Goal: Transaction & Acquisition: Purchase product/service

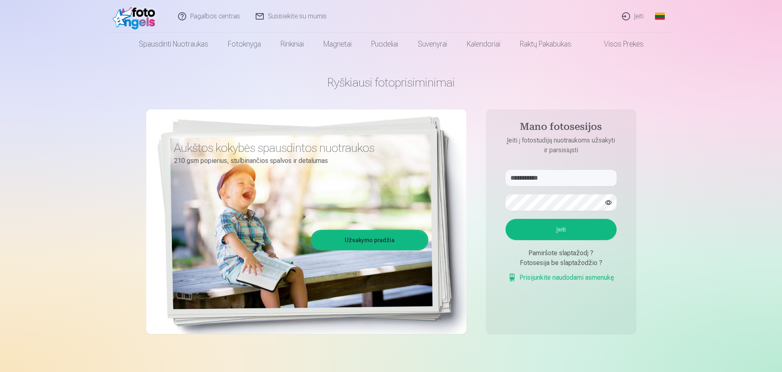
click at [564, 168] on aside "**********" at bounding box center [561, 221] width 150 height 225
drag, startPoint x: 554, startPoint y: 183, endPoint x: 463, endPoint y: 175, distance: 91.9
click at [463, 178] on div "**********" at bounding box center [391, 205] width 490 height 298
type input "**********"
click at [471, 192] on div "**********" at bounding box center [391, 205] width 490 height 298
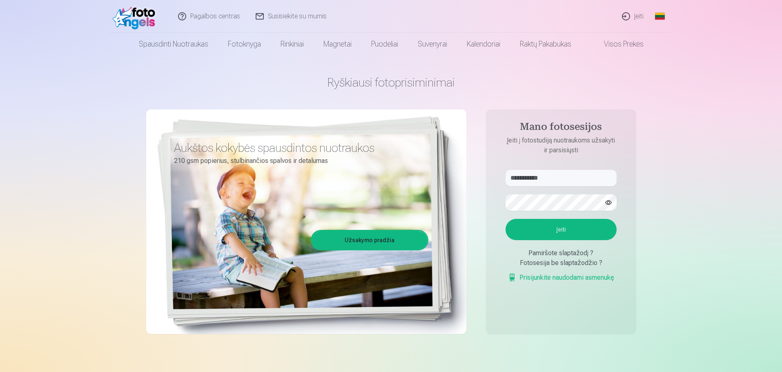
click at [517, 226] on button "Įeiti" at bounding box center [561, 229] width 111 height 21
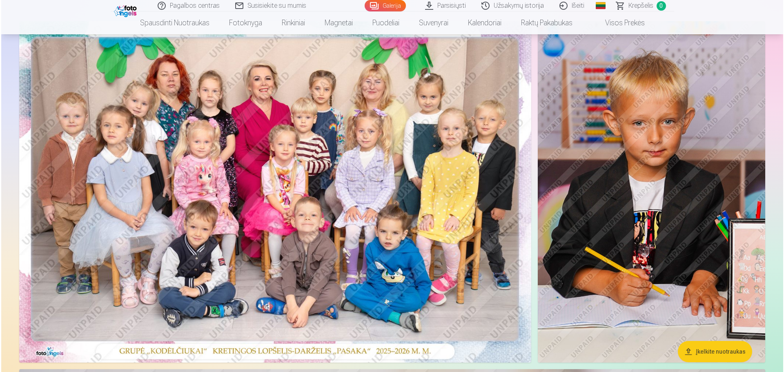
scroll to position [41, 0]
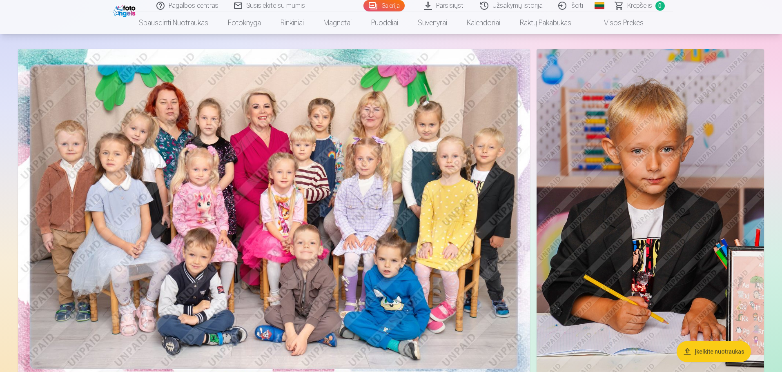
click at [382, 114] on img at bounding box center [274, 219] width 512 height 341
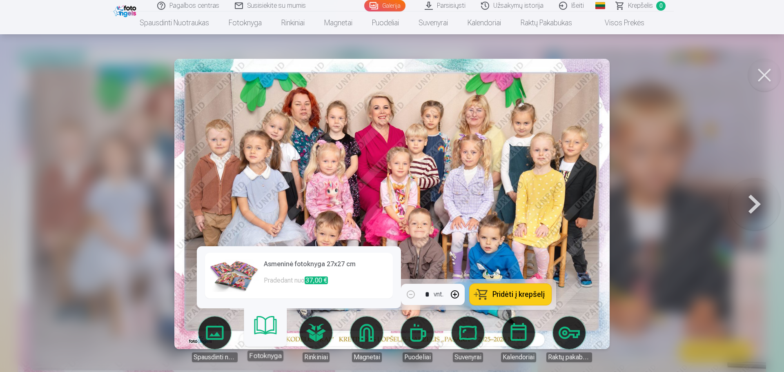
click at [264, 336] on link "Fotoknyga" at bounding box center [265, 336] width 50 height 50
click at [289, 280] on p "Pradedant nuo 37,00 €" at bounding box center [326, 284] width 124 height 16
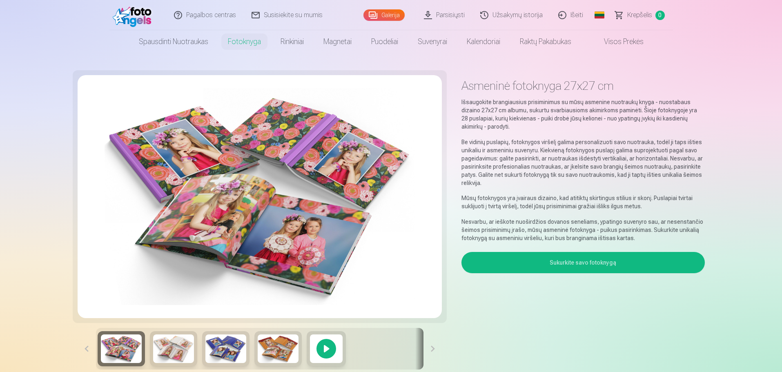
scroll to position [41, 0]
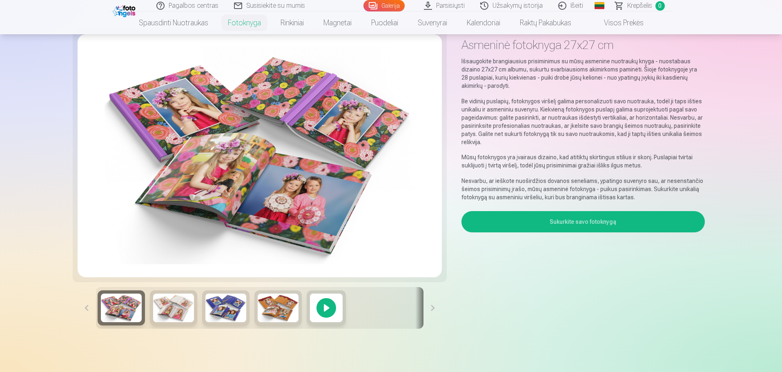
click at [536, 223] on button "Sukurkite savo fotoknygą" at bounding box center [582, 221] width 243 height 21
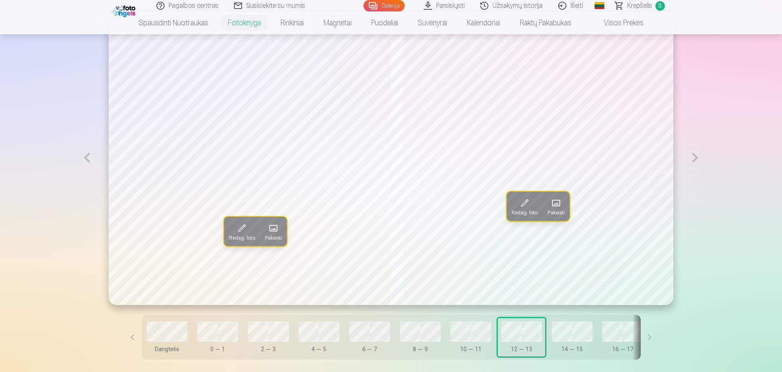
scroll to position [531, 0]
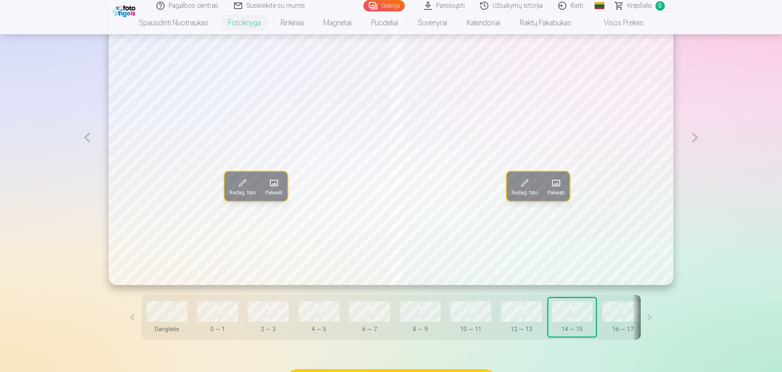
click at [641, 321] on button at bounding box center [650, 317] width 18 height 45
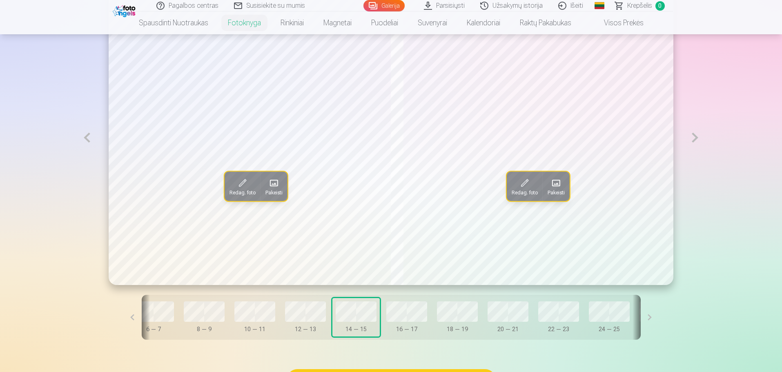
scroll to position [0, 236]
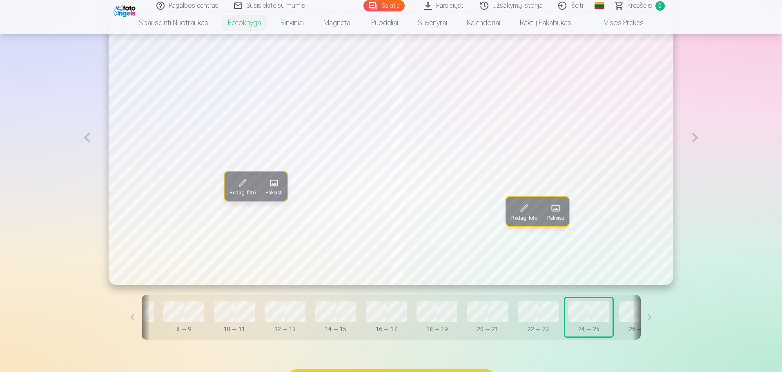
click at [641, 319] on button at bounding box center [650, 317] width 18 height 45
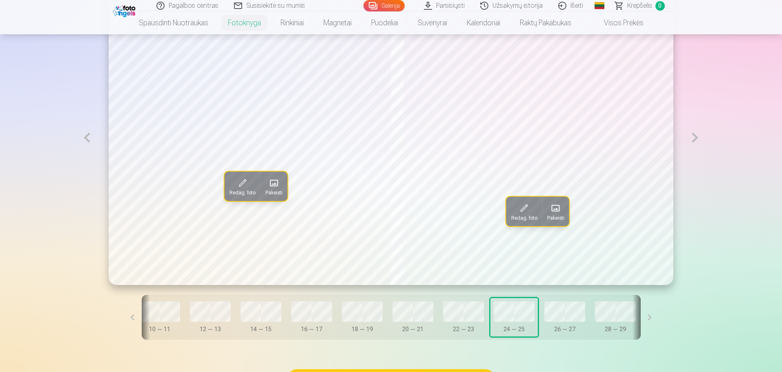
scroll to position [0, 337]
click at [641, 319] on button at bounding box center [650, 317] width 18 height 45
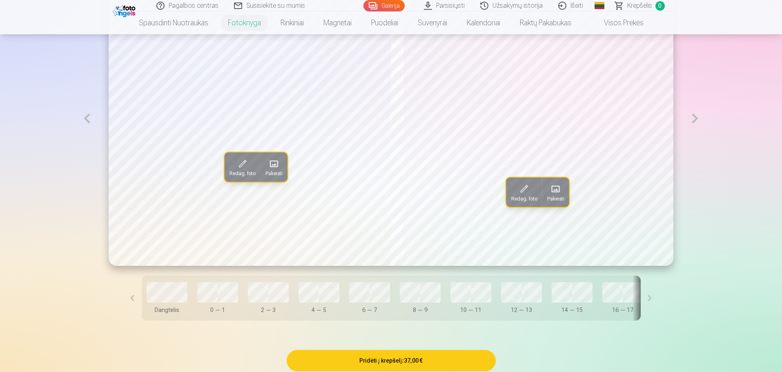
scroll to position [450, 0]
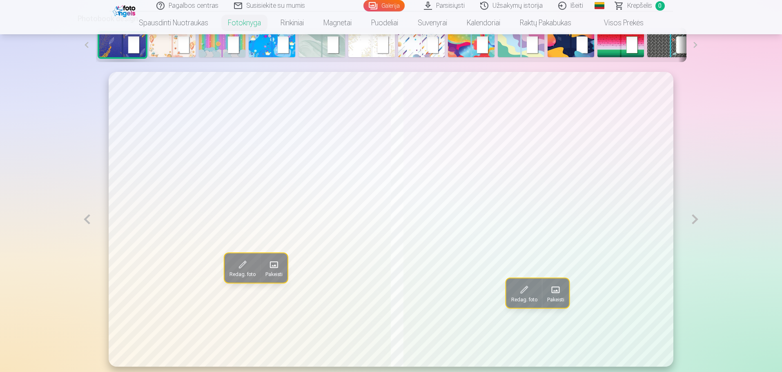
scroll to position [41, 0]
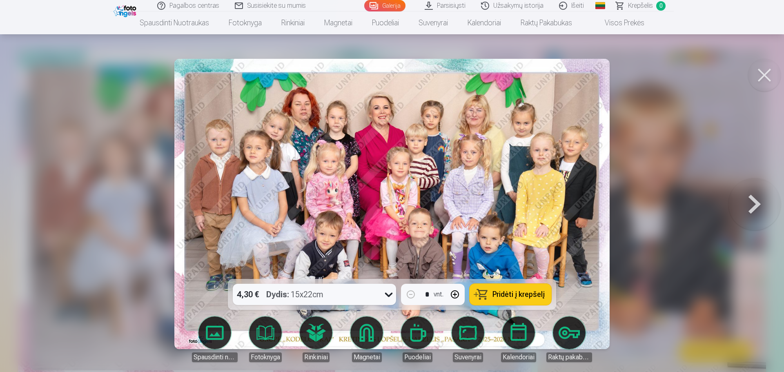
click at [381, 294] on div at bounding box center [388, 294] width 15 height 21
click at [381, 295] on div at bounding box center [388, 294] width 15 height 21
click at [508, 294] on span "Pridėti į krepšelį" at bounding box center [518, 294] width 52 height 7
click at [768, 78] on button at bounding box center [764, 75] width 33 height 33
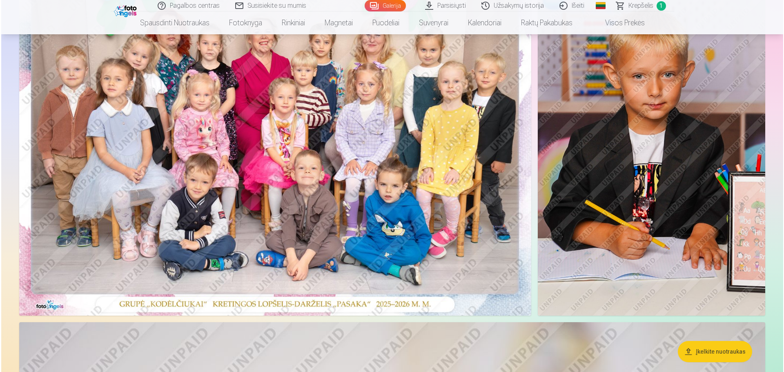
scroll to position [41, 0]
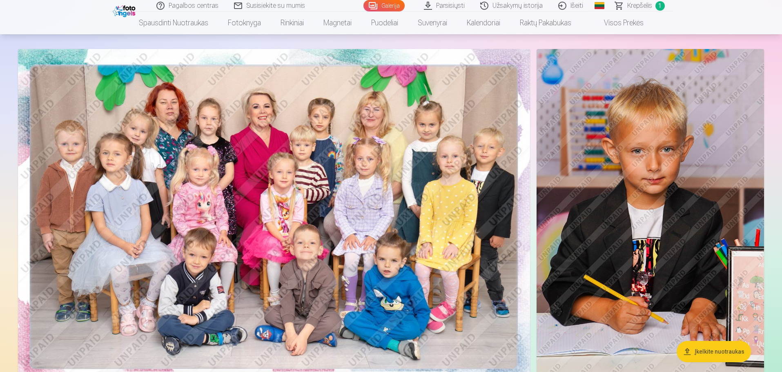
click at [592, 179] on img at bounding box center [650, 219] width 227 height 341
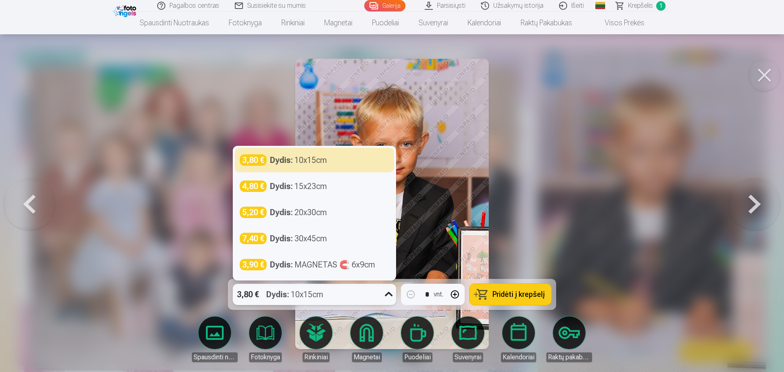
click at [385, 293] on icon at bounding box center [388, 294] width 13 height 13
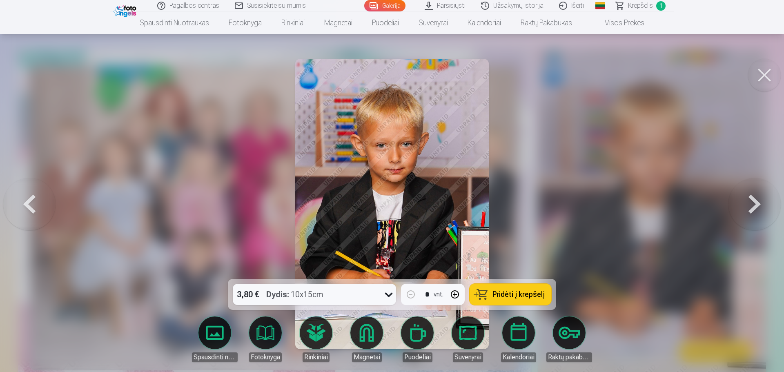
click at [618, 158] on div at bounding box center [392, 186] width 784 height 372
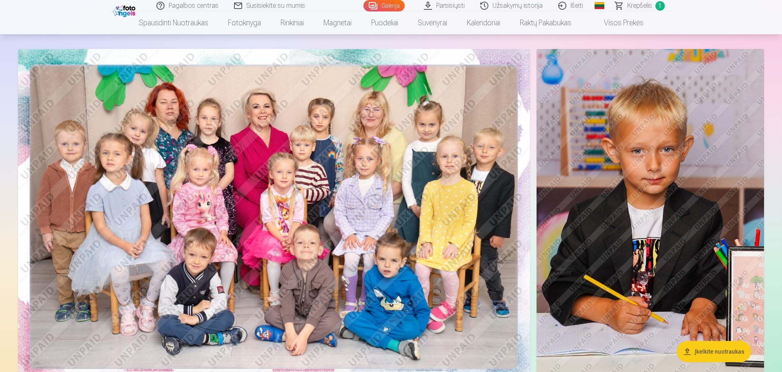
click at [619, 162] on img at bounding box center [650, 219] width 227 height 341
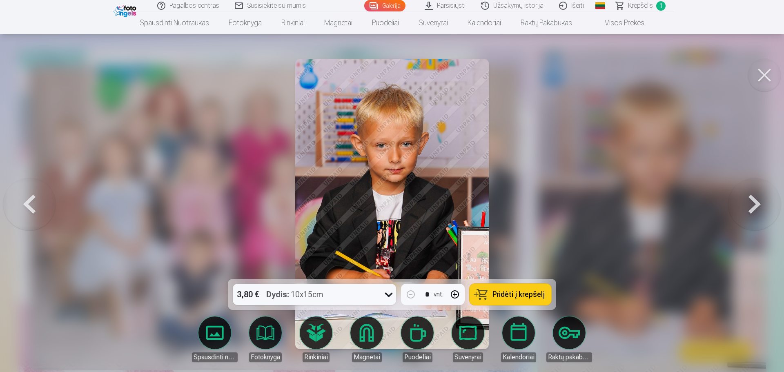
click at [310, 334] on link "Rinkiniai" at bounding box center [316, 339] width 46 height 46
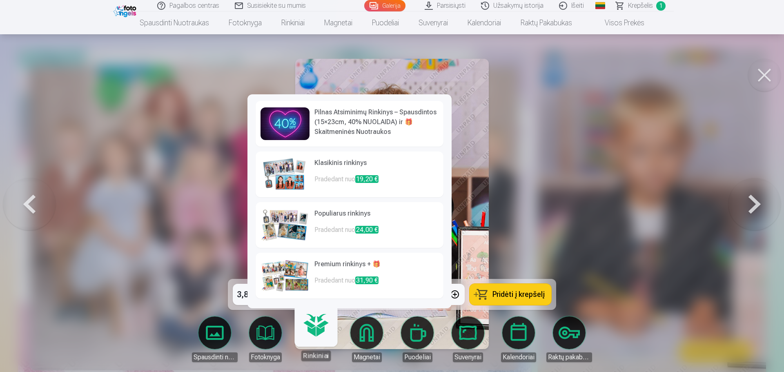
click at [298, 268] on img at bounding box center [285, 275] width 49 height 33
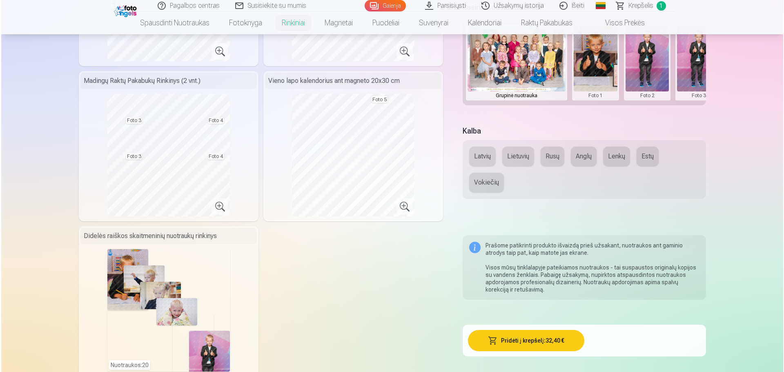
scroll to position [368, 0]
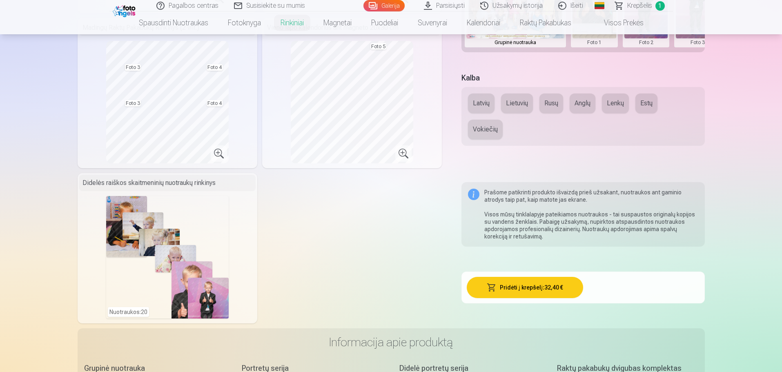
click at [175, 249] on div "Nuotraukos : 20" at bounding box center [167, 257] width 123 height 123
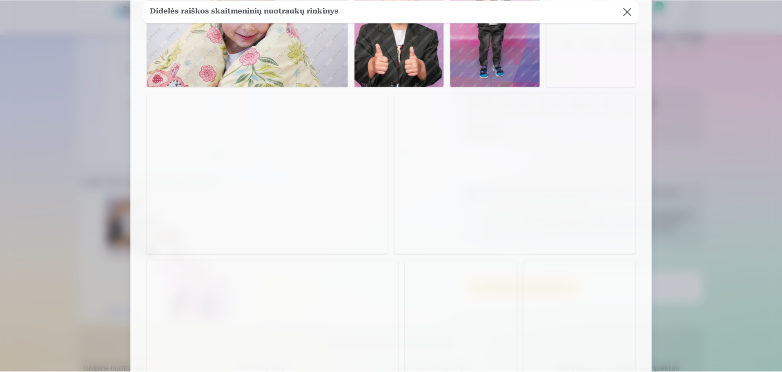
scroll to position [204, 0]
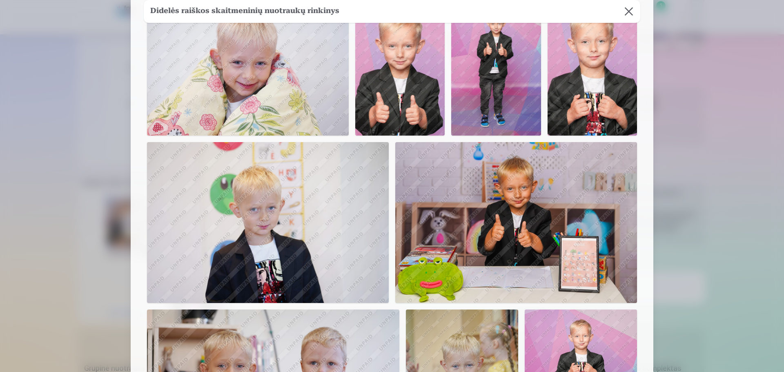
click at [626, 10] on button at bounding box center [628, 11] width 23 height 23
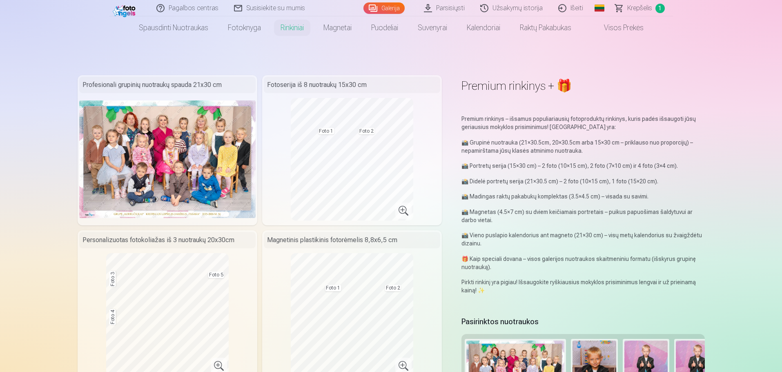
scroll to position [41, 0]
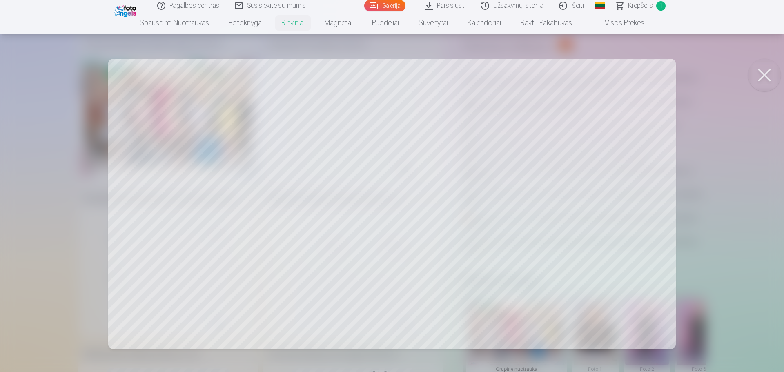
click at [763, 70] on button at bounding box center [764, 75] width 33 height 33
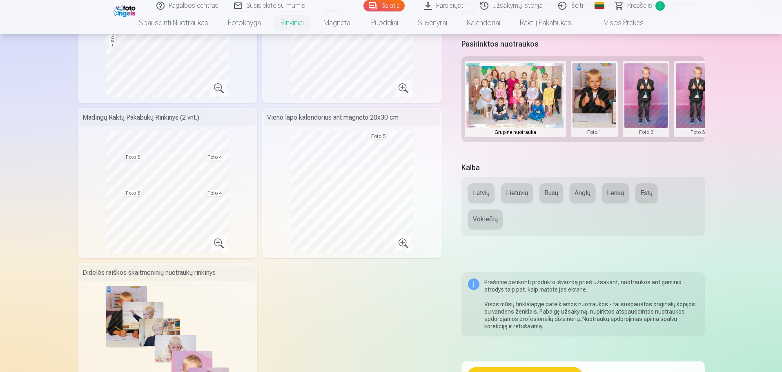
scroll to position [368, 0]
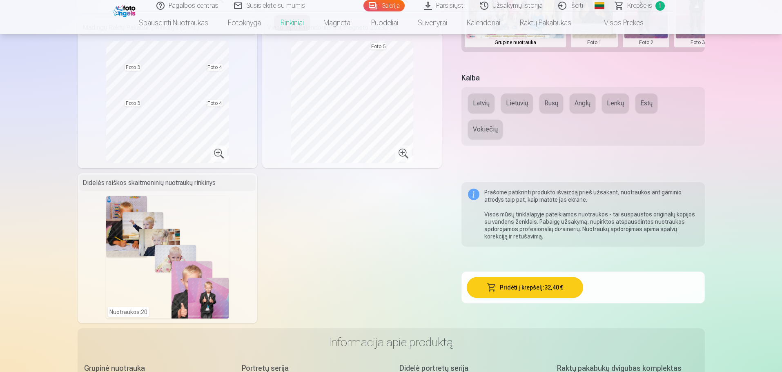
click at [523, 113] on button "Lietuvių" at bounding box center [517, 104] width 32 height 20
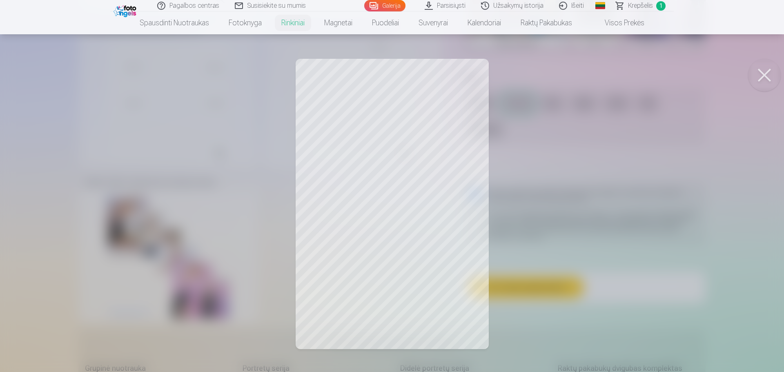
click at [431, 138] on div at bounding box center [392, 186] width 784 height 372
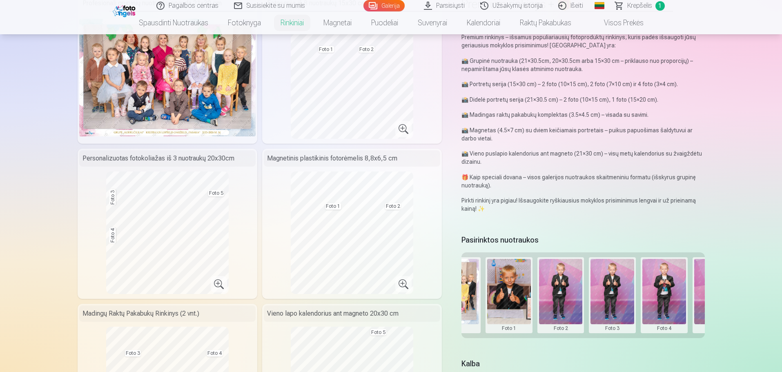
scroll to position [0, 123]
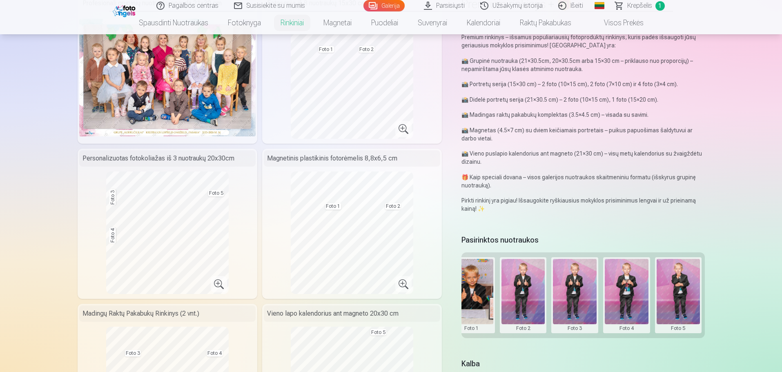
click at [682, 299] on button at bounding box center [679, 295] width 44 height 73
click at [328, 103] on div at bounding box center [391, 186] width 782 height 372
click at [235, 254] on div "Personalizuotas fotokoliažas iš 3 nuotraukų 20x30cm Foto 3 Foto 4 Foto 5" at bounding box center [168, 224] width 180 height 150
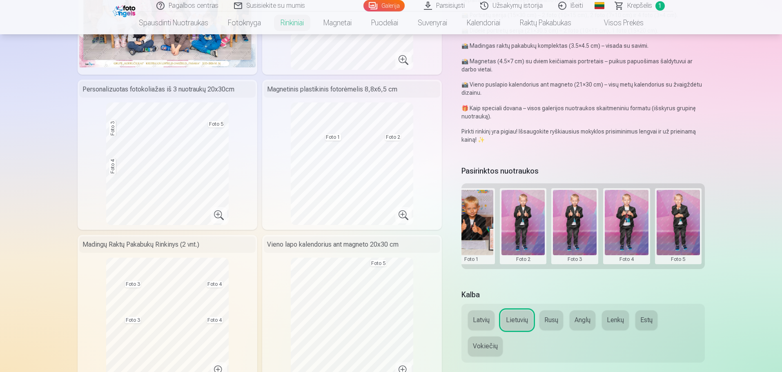
scroll to position [163, 0]
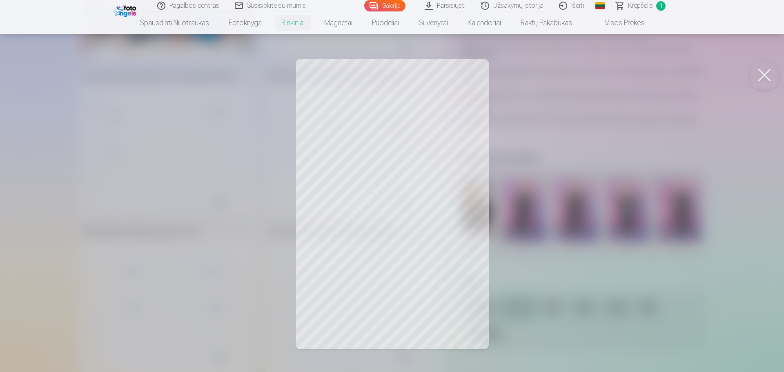
click at [203, 191] on div at bounding box center [392, 186] width 784 height 372
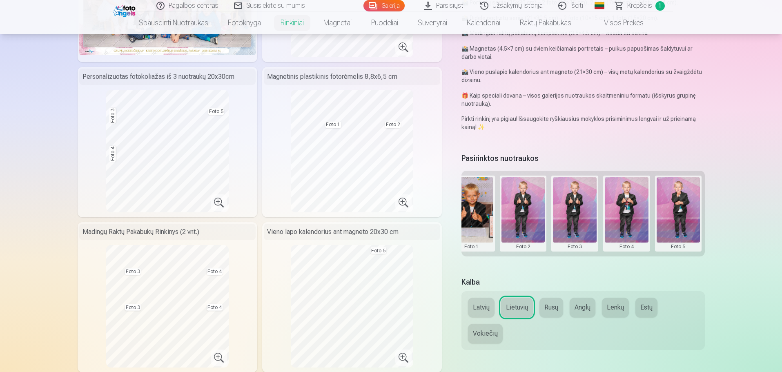
click at [417, 269] on div "Vieno lapo kalendorius ant magneto 20x30 cm Foto 5" at bounding box center [352, 297] width 180 height 150
click at [575, 212] on button at bounding box center [575, 213] width 44 height 73
drag, startPoint x: 572, startPoint y: 191, endPoint x: 369, endPoint y: 275, distance: 219.8
click at [369, 275] on div at bounding box center [391, 186] width 782 height 372
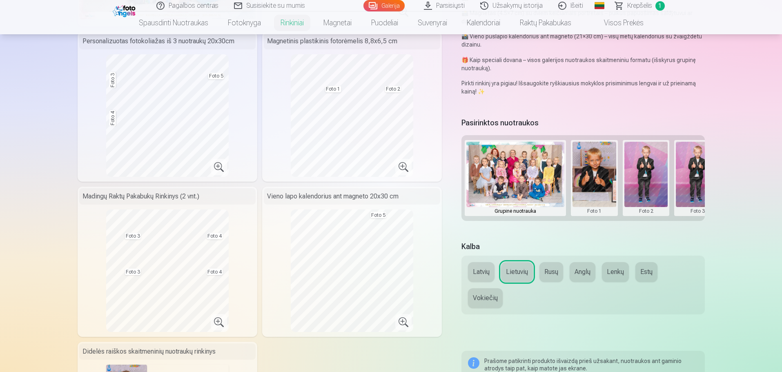
scroll to position [245, 0]
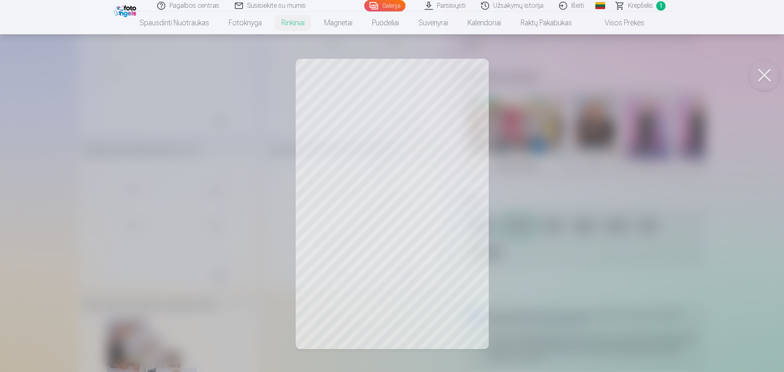
drag, startPoint x: 385, startPoint y: 173, endPoint x: 380, endPoint y: 177, distance: 6.4
click at [380, 177] on div at bounding box center [392, 186] width 784 height 372
click at [517, 196] on div at bounding box center [392, 186] width 784 height 372
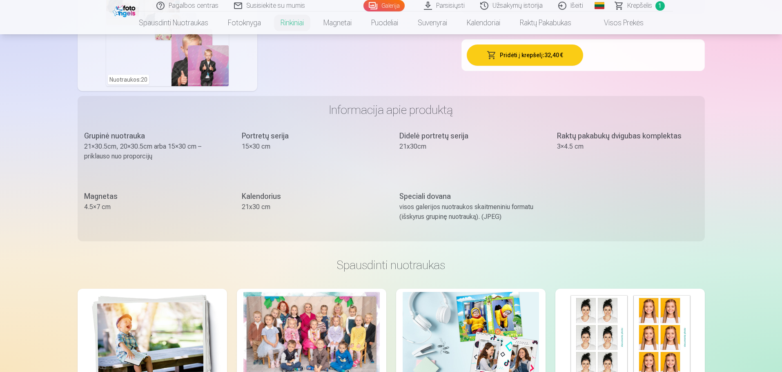
scroll to position [613, 0]
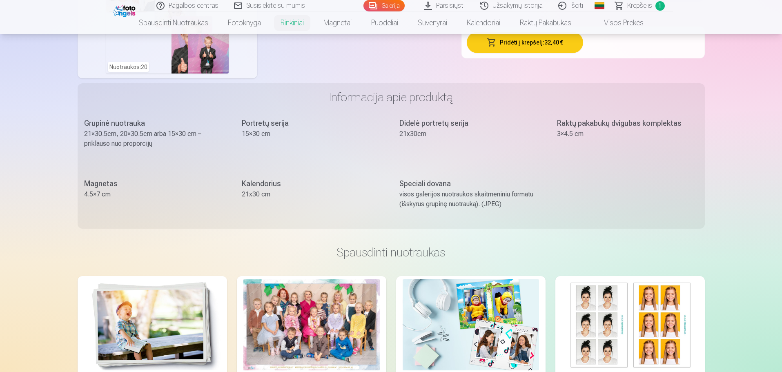
click at [262, 184] on div "Kalendorius" at bounding box center [312, 183] width 141 height 11
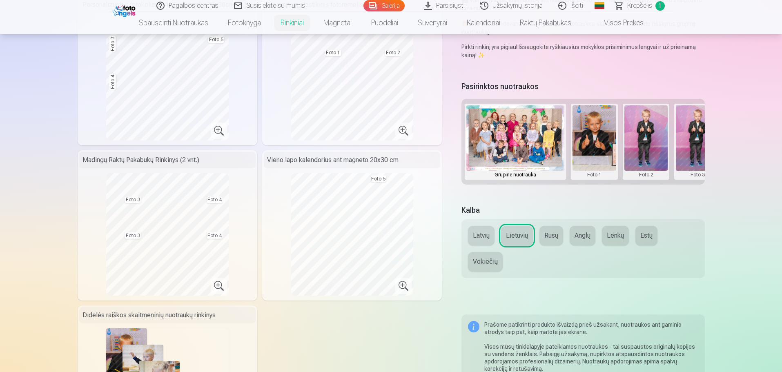
scroll to position [286, 0]
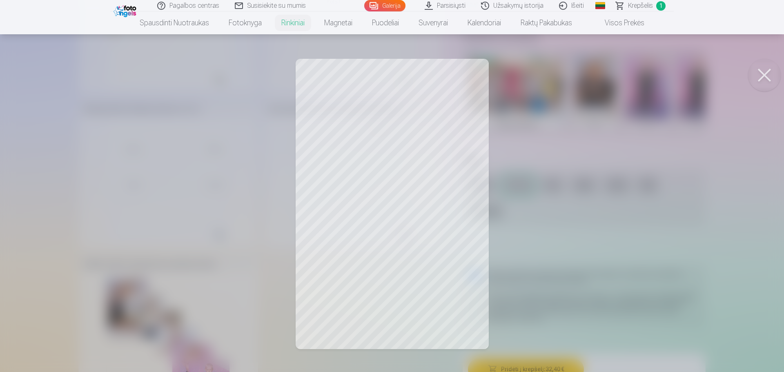
click at [758, 69] on button at bounding box center [764, 75] width 33 height 33
click at [395, 196] on div at bounding box center [392, 186] width 784 height 372
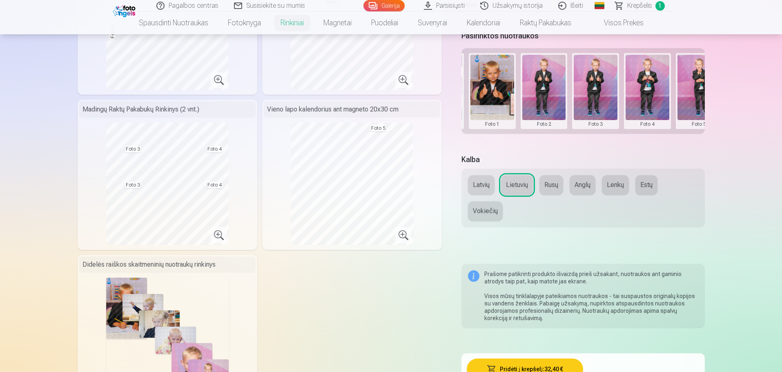
scroll to position [0, 118]
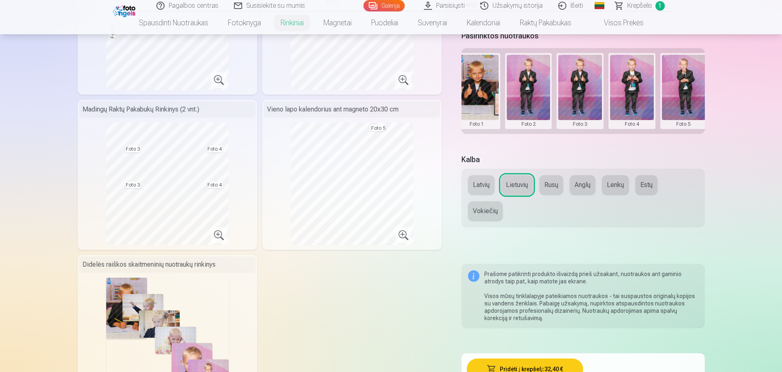
drag, startPoint x: 691, startPoint y: 131, endPoint x: 696, endPoint y: 83, distance: 48.0
click at [700, 89] on div "Grupinė nuotrauka Foto 1 Foto 2 Foto 3 Foto 4 Foto 5" at bounding box center [582, 91] width 243 height 86
drag, startPoint x: 575, startPoint y: 85, endPoint x: 636, endPoint y: 90, distance: 61.5
click at [636, 90] on div "Grupinė nuotrauka Foto 1 Foto 2 Foto 3 Foto 4 Foto 5" at bounding box center [582, 91] width 243 height 86
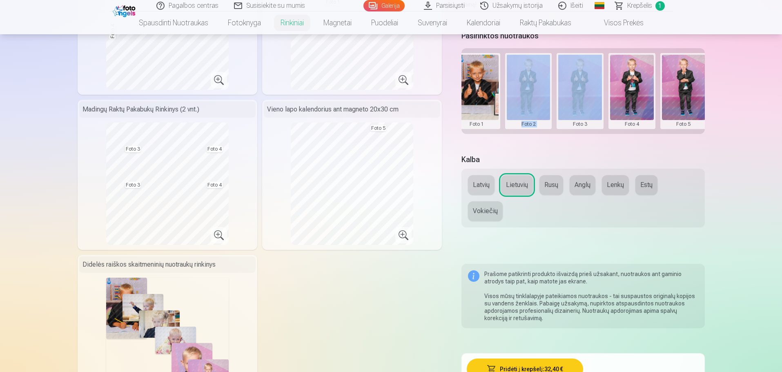
drag, startPoint x: 559, startPoint y: 132, endPoint x: 501, endPoint y: 132, distance: 58.4
click at [501, 132] on div "Grupinė nuotrauka Foto 1 Foto 2 Foto 3 Foto 4 Foto 5" at bounding box center [582, 91] width 243 height 86
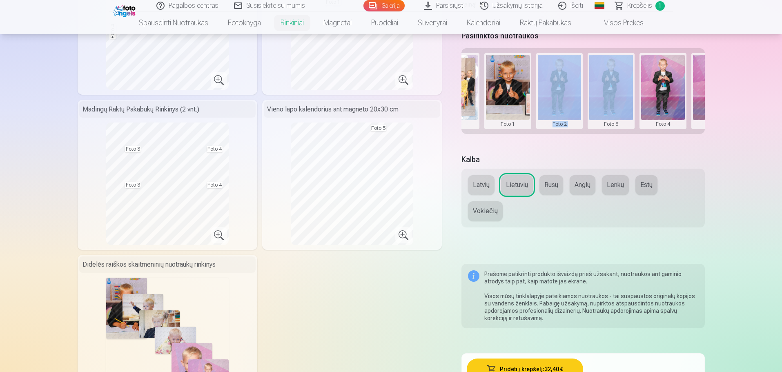
scroll to position [0, 123]
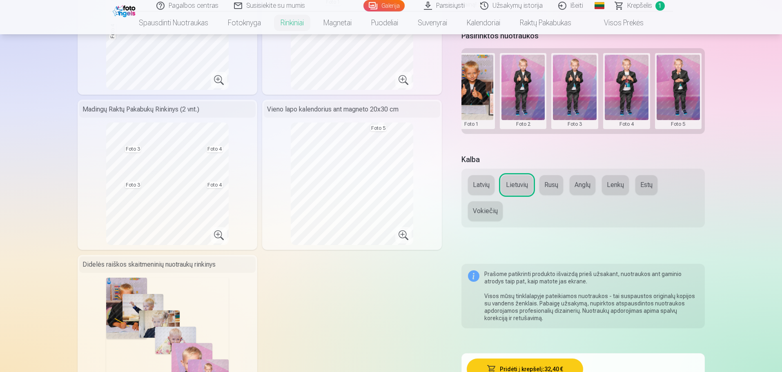
click at [639, 128] on div "Foto 4" at bounding box center [626, 91] width 47 height 76
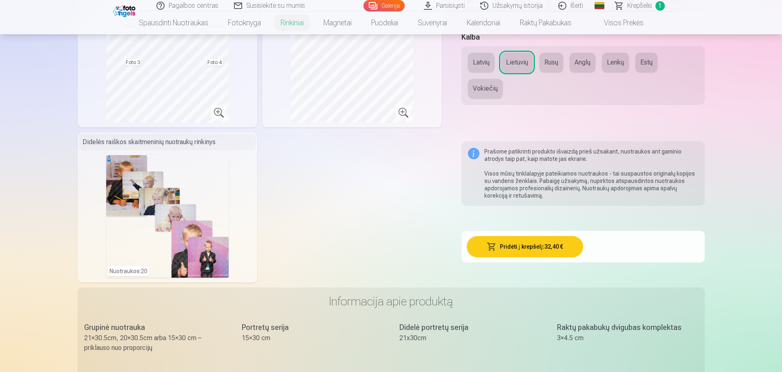
scroll to position [327, 0]
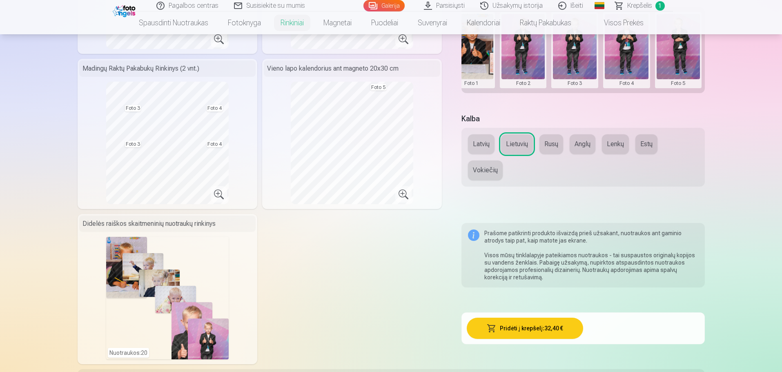
click at [433, 207] on div "Vieno lapo kalendorius ant magneto 20x30 cm Foto 5" at bounding box center [352, 134] width 180 height 150
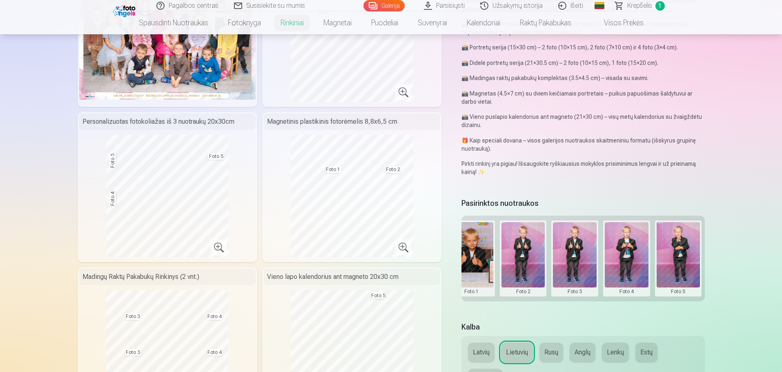
scroll to position [163, 0]
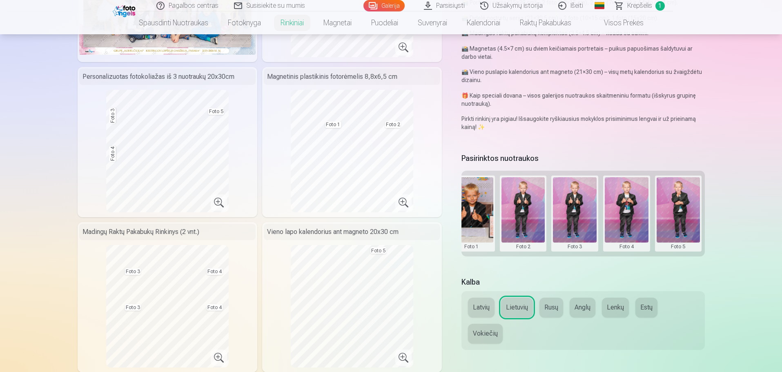
drag, startPoint x: 689, startPoint y: 219, endPoint x: 690, endPoint y: 227, distance: 8.7
click at [690, 227] on button at bounding box center [679, 213] width 44 height 73
click at [682, 214] on button "Pakeisti nuotrauką" at bounding box center [677, 212] width 76 height 23
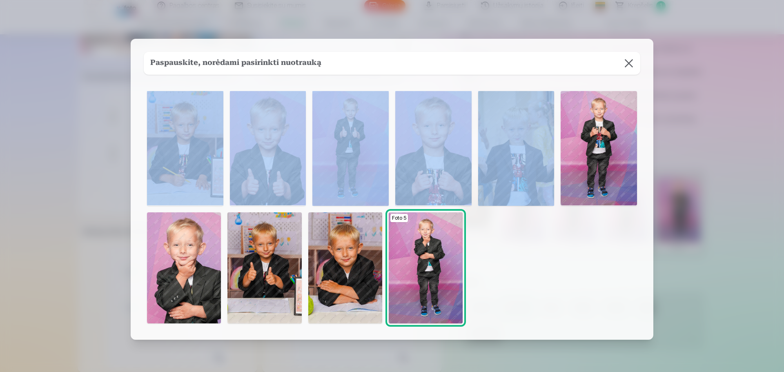
drag, startPoint x: 389, startPoint y: 43, endPoint x: 509, endPoint y: 79, distance: 125.7
click at [510, 83] on div "Paspauskite, norėdami pasirinkti nuotrauką Foto 5" at bounding box center [392, 189] width 523 height 301
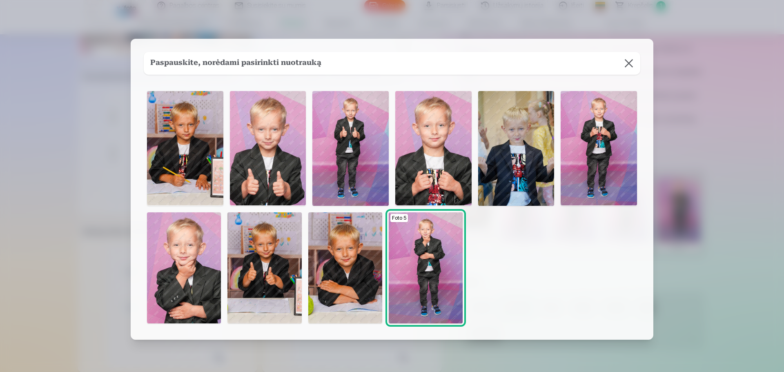
click at [501, 260] on div "Foto 5" at bounding box center [392, 207] width 497 height 238
click at [354, 247] on img at bounding box center [345, 267] width 74 height 111
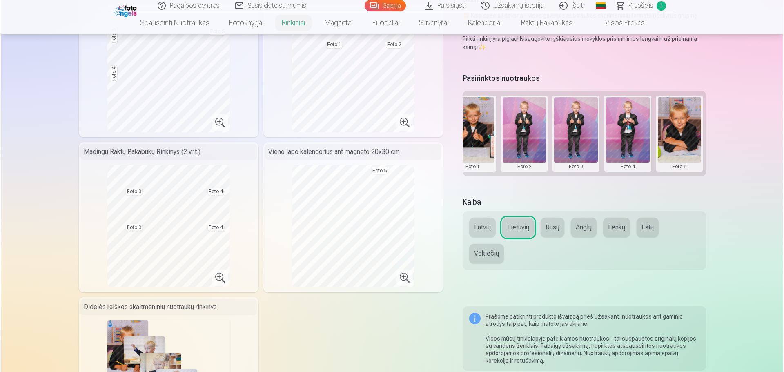
scroll to position [327, 0]
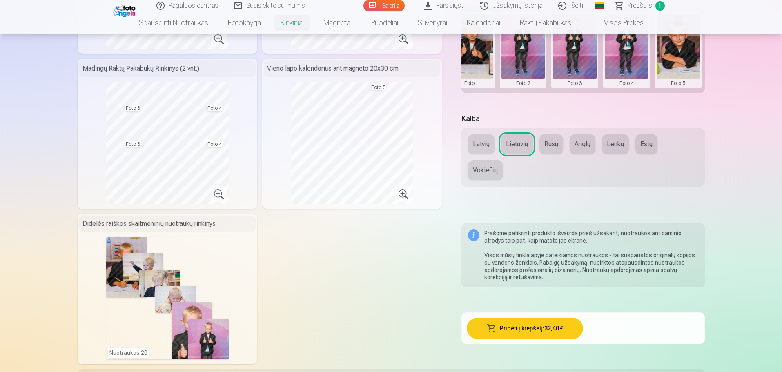
click at [547, 334] on button "Pridėti į krepšelį : 32,40 €" at bounding box center [525, 328] width 116 height 21
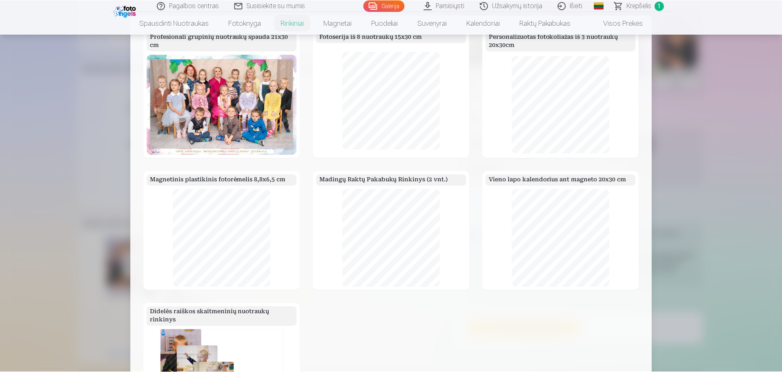
scroll to position [0, 0]
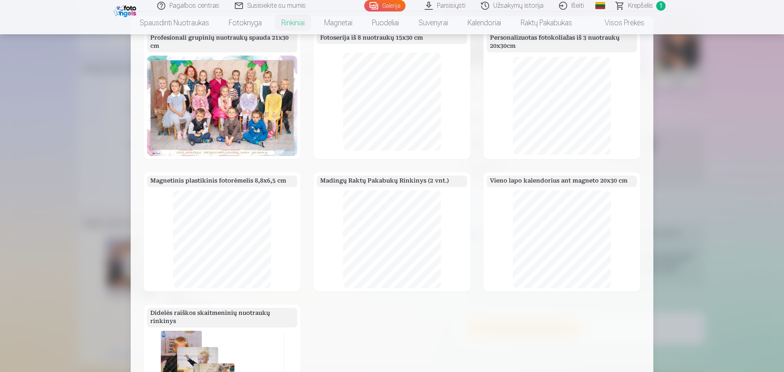
click at [125, 133] on div at bounding box center [392, 186] width 784 height 372
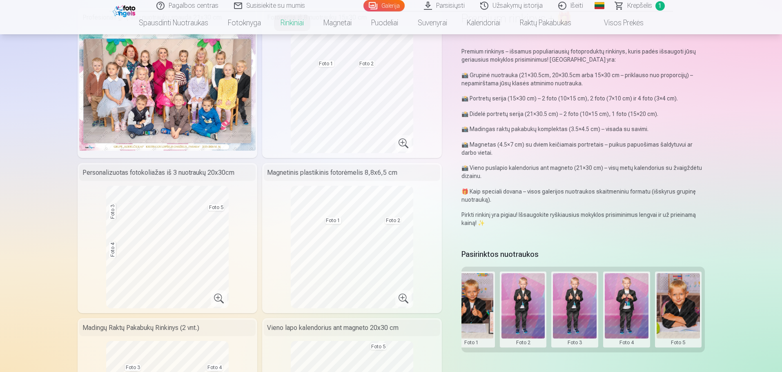
scroll to position [123, 0]
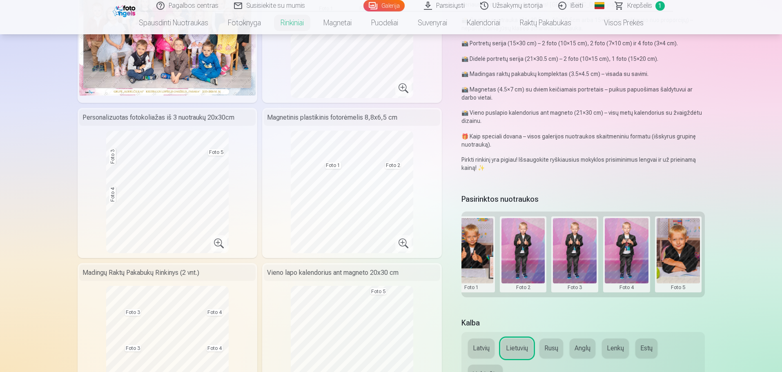
click at [528, 258] on button at bounding box center [523, 254] width 44 height 73
click at [526, 250] on button "Pakeisti nuotrauką" at bounding box center [523, 253] width 76 height 23
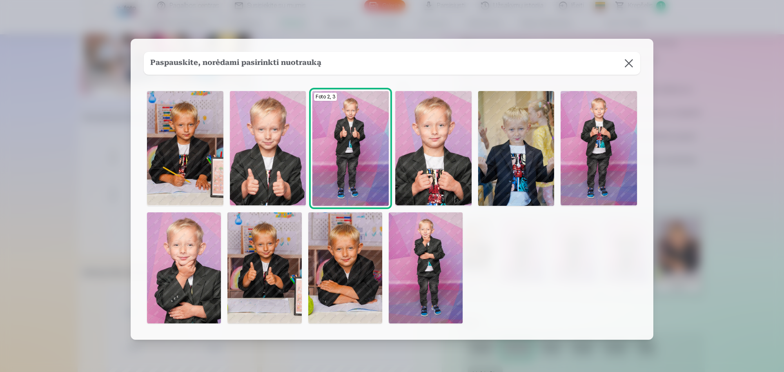
click at [169, 270] on img at bounding box center [184, 267] width 74 height 111
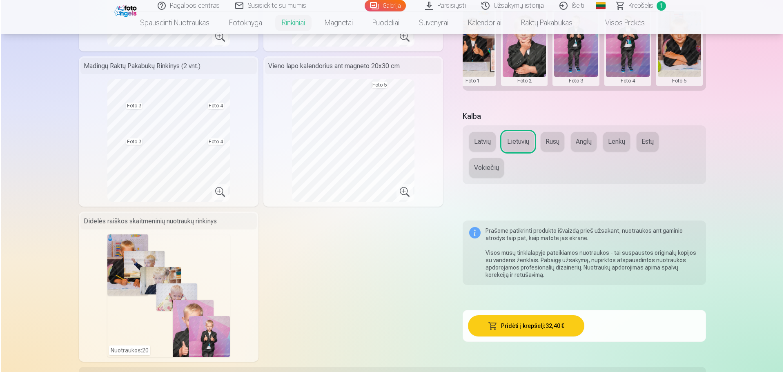
scroll to position [368, 0]
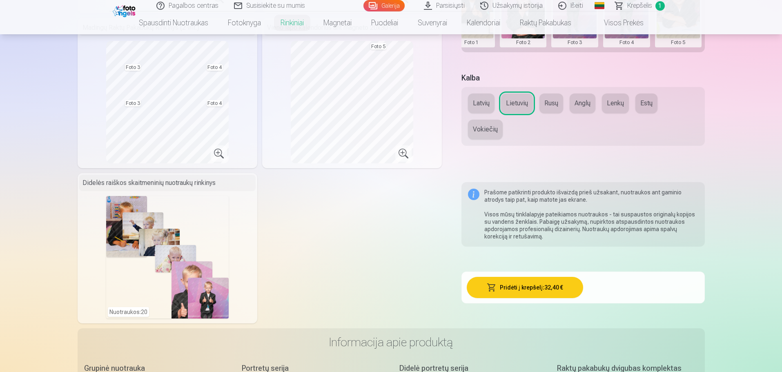
click at [160, 275] on div "Nuotraukos : 20" at bounding box center [167, 257] width 123 height 123
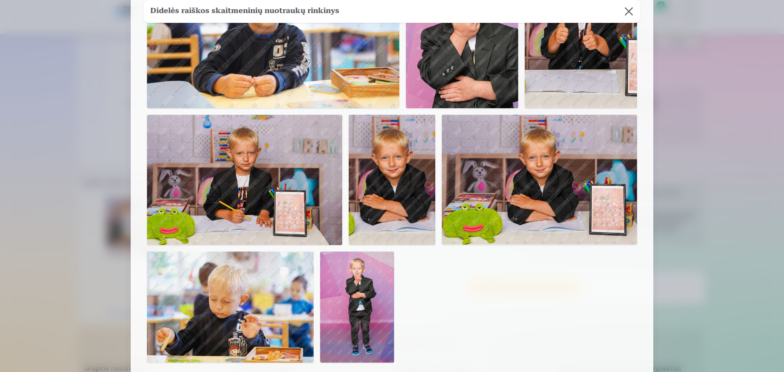
scroll to position [776, 0]
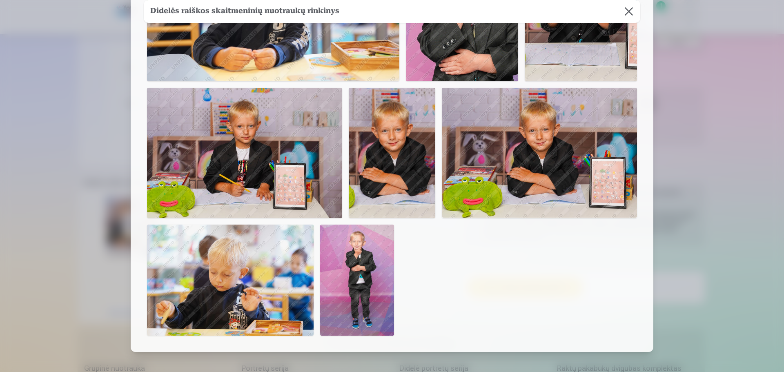
click at [108, 214] on div at bounding box center [392, 186] width 784 height 372
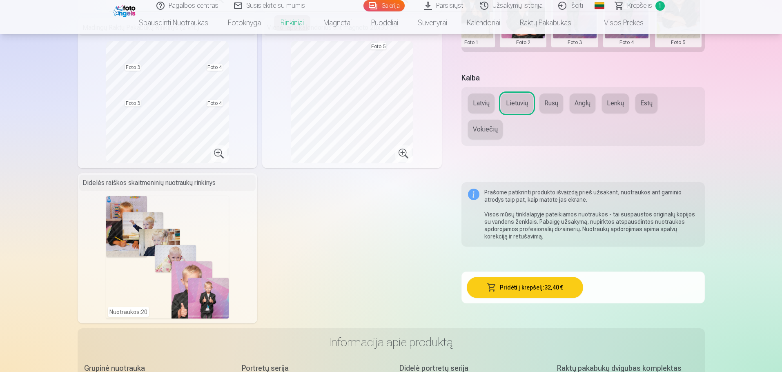
click at [538, 294] on button "Pridėti į krepšelį : 32,40 €" at bounding box center [525, 287] width 116 height 21
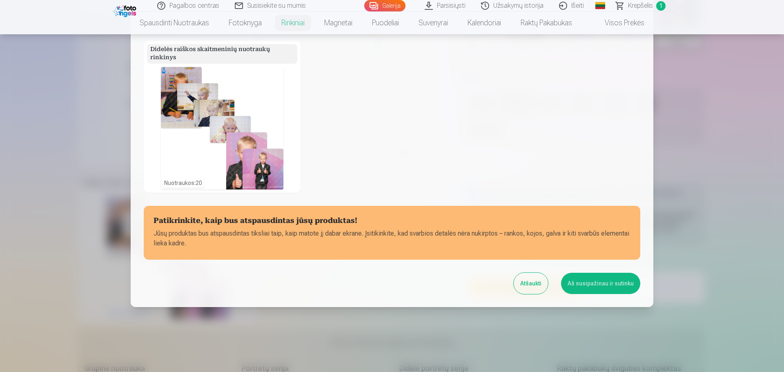
scroll to position [264, 0]
click at [596, 290] on button "Aš susipažinau ir sutinku" at bounding box center [600, 282] width 79 height 21
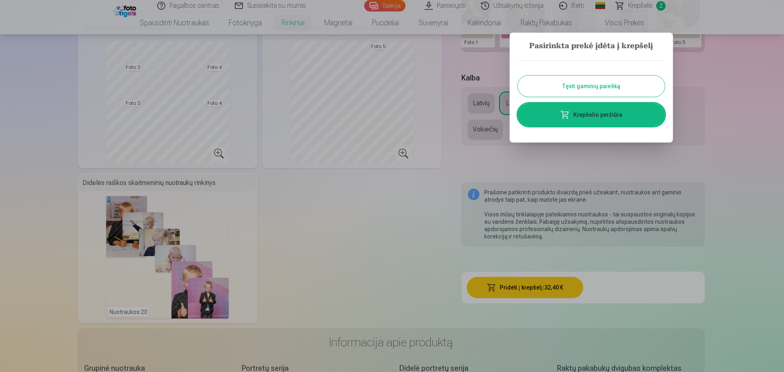
click at [584, 120] on link "Krepšelio peržiūra" at bounding box center [591, 114] width 147 height 23
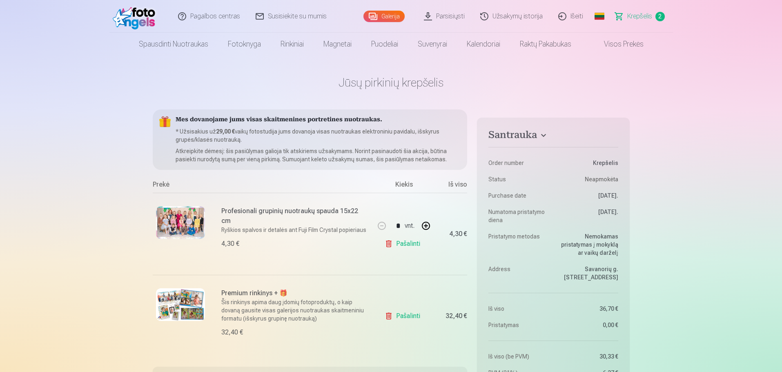
click at [405, 245] on link "Pašalinti" at bounding box center [404, 244] width 39 height 16
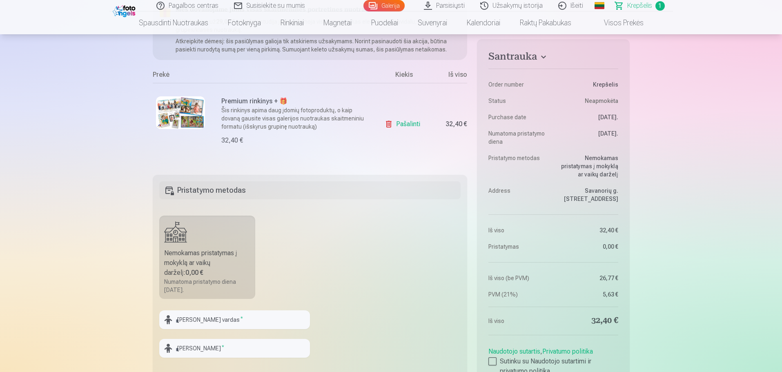
scroll to position [123, 0]
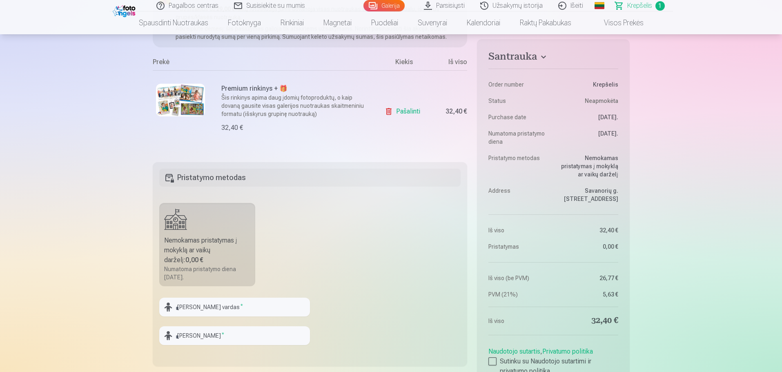
click at [243, 229] on label "Nemokamas pristatymas į mokyklą ar vaikų darželį : 0,00 € Numatoma pristatymo d…" at bounding box center [207, 244] width 96 height 83
click at [261, 310] on input "text" at bounding box center [234, 307] width 151 height 19
type input "********"
type input "*******"
click at [398, 241] on fieldset "Pristatymo metodas Nemokamas pristatymas į mokyklą ar vaikų darželį : 0,00 € Nu…" at bounding box center [310, 264] width 315 height 204
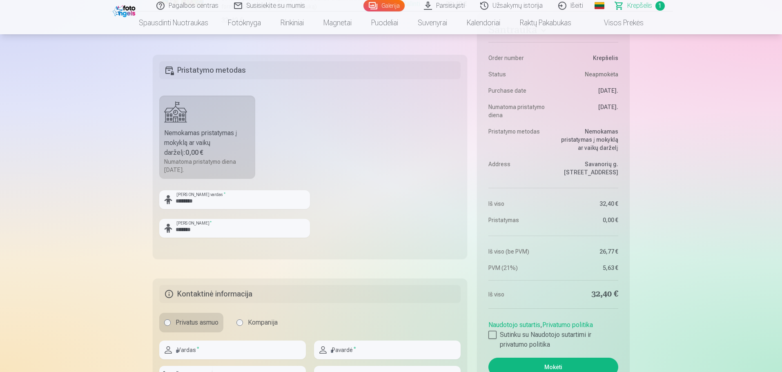
scroll to position [286, 0]
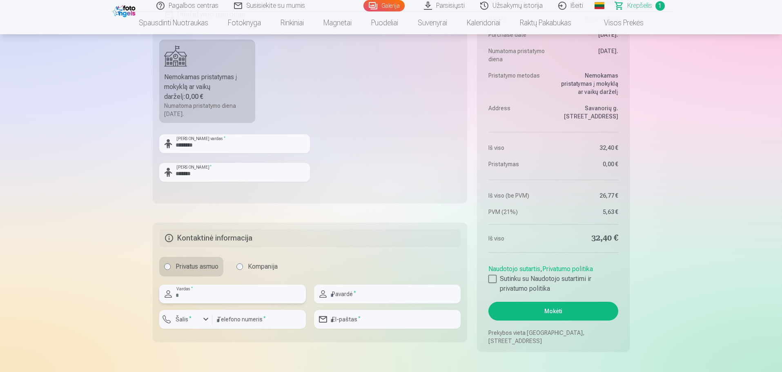
click at [209, 290] on input "text" at bounding box center [232, 294] width 147 height 19
type input "******"
type input "*********"
type input "**********"
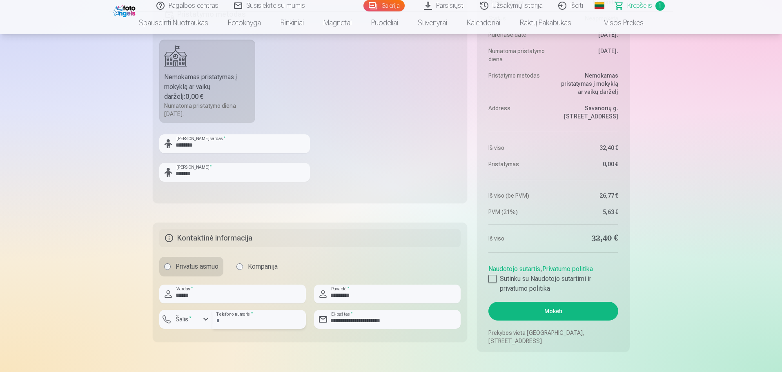
click at [220, 322] on input "*********" at bounding box center [259, 319] width 94 height 19
type input "********"
click at [209, 323] on div "button" at bounding box center [206, 319] width 10 height 10
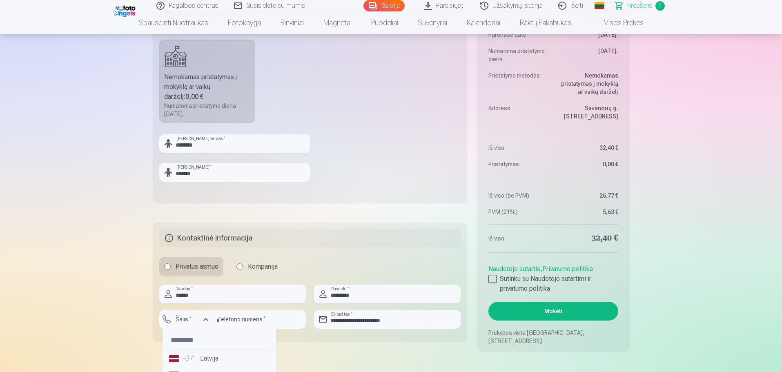
scroll to position [41, 0]
click at [209, 363] on li "+370 Lietuva" at bounding box center [219, 367] width 107 height 16
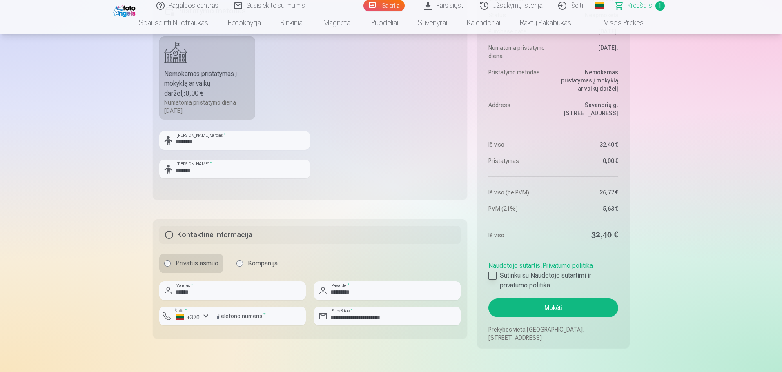
drag, startPoint x: 493, startPoint y: 274, endPoint x: 510, endPoint y: 289, distance: 22.9
click at [493, 274] on div at bounding box center [492, 276] width 8 height 8
click at [532, 310] on button "Mokėti" at bounding box center [552, 307] width 129 height 19
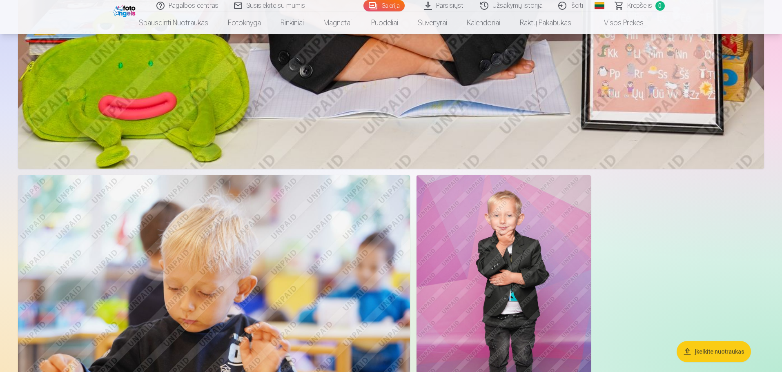
scroll to position [5308, 0]
